Goal: Use online tool/utility: Utilize a website feature to perform a specific function

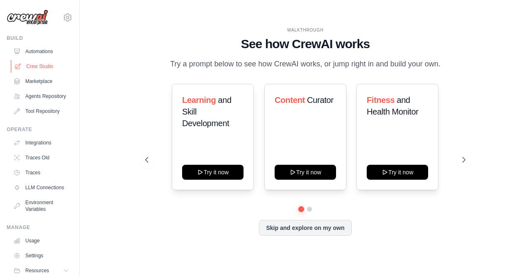
click at [45, 63] on link "Crew Studio" at bounding box center [42, 66] width 63 height 13
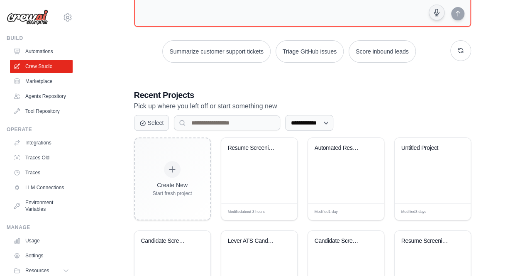
scroll to position [124, 0]
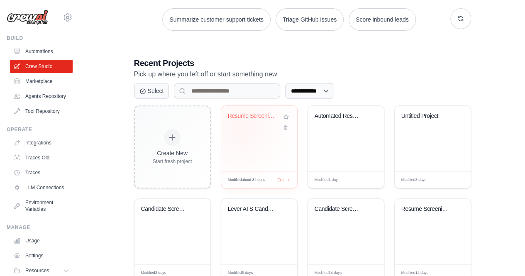
click at [241, 127] on div "Resume Screening and Evaluation Sys..." at bounding box center [259, 121] width 63 height 19
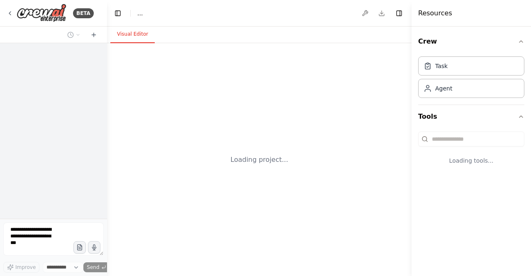
select select "****"
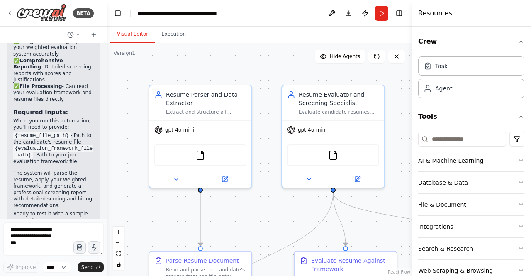
scroll to position [1040, 0]
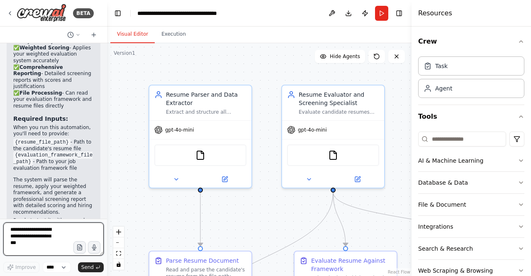
click at [29, 230] on textarea at bounding box center [53, 238] width 100 height 33
type textarea "**********"
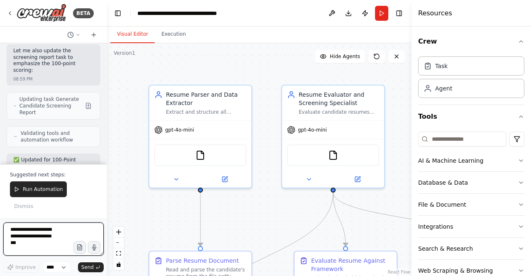
scroll to position [1525, 0]
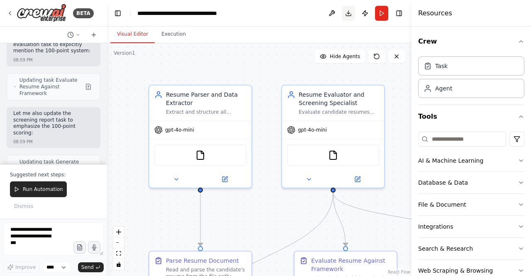
click at [346, 14] on button "Download" at bounding box center [348, 13] width 13 height 15
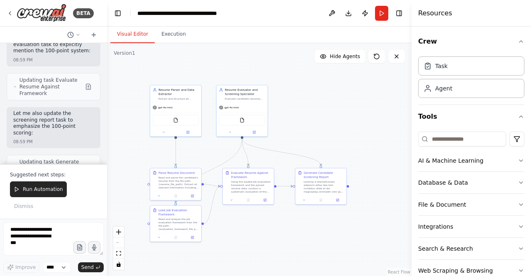
drag, startPoint x: 364, startPoint y: 161, endPoint x: 360, endPoint y: 103, distance: 58.2
click at [360, 103] on div ".deletable-edge-delete-btn { width: 20px; height: 20px; border: 0px solid #ffff…" at bounding box center [259, 159] width 305 height 233
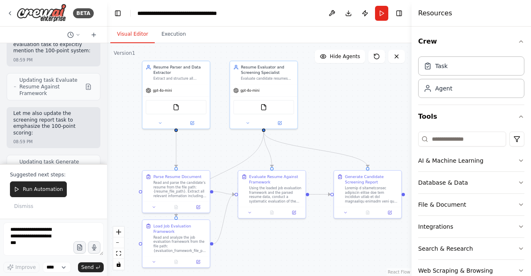
drag, startPoint x: 345, startPoint y: 146, endPoint x: 401, endPoint y: 142, distance: 56.2
click at [401, 142] on div ".deletable-edge-delete-btn { width: 20px; height: 20px; border: 0px solid #ffff…" at bounding box center [259, 159] width 305 height 233
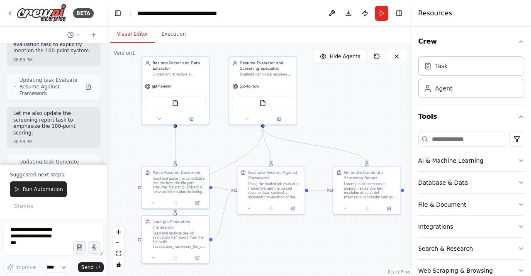
drag, startPoint x: 367, startPoint y: 140, endPoint x: 366, endPoint y: 136, distance: 4.2
click at [366, 136] on div ".deletable-edge-delete-btn { width: 20px; height: 20px; border: 0px solid #ffff…" at bounding box center [259, 159] width 305 height 233
click at [58, 238] on textarea at bounding box center [53, 238] width 100 height 33
type textarea "**********"
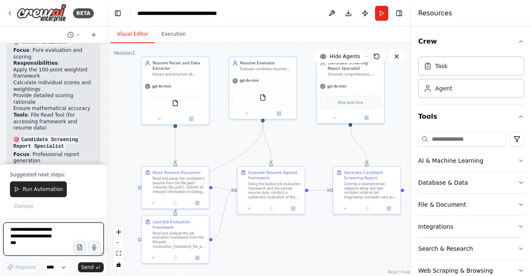
scroll to position [2906, 0]
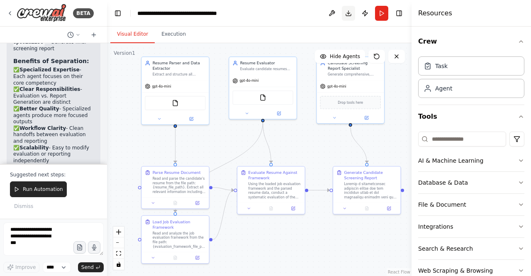
click at [344, 11] on button "Download" at bounding box center [348, 13] width 13 height 15
